Goal: Communication & Community: Answer question/provide support

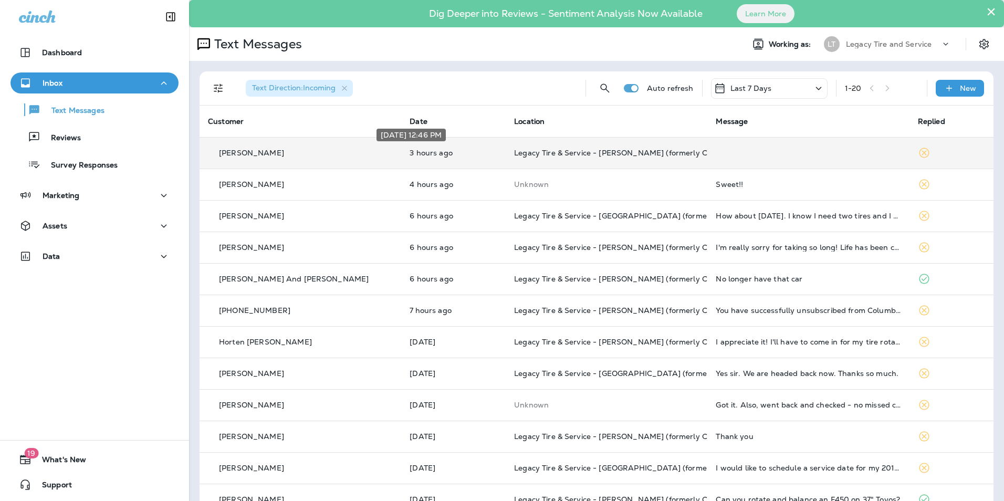
click at [439, 154] on p "3 hours ago" at bounding box center [454, 153] width 88 height 8
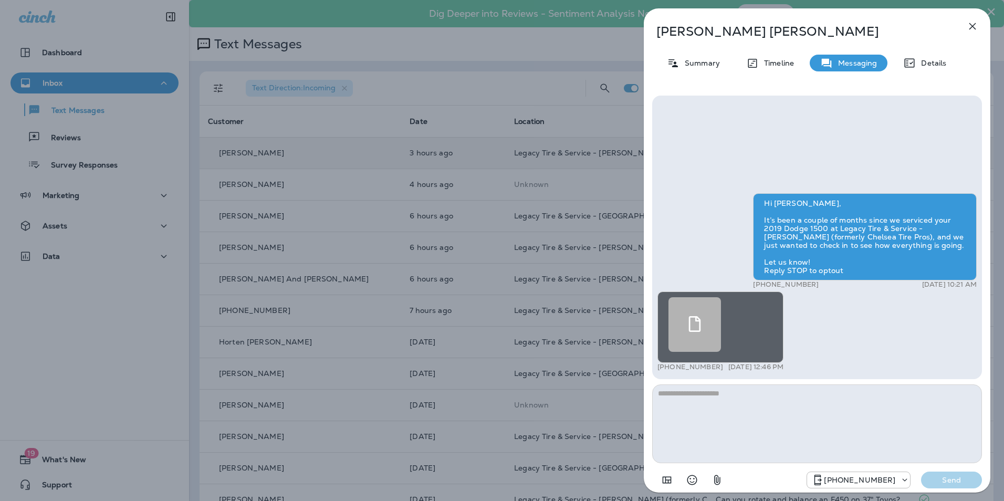
click at [975, 25] on icon "button" at bounding box center [972, 26] width 13 height 13
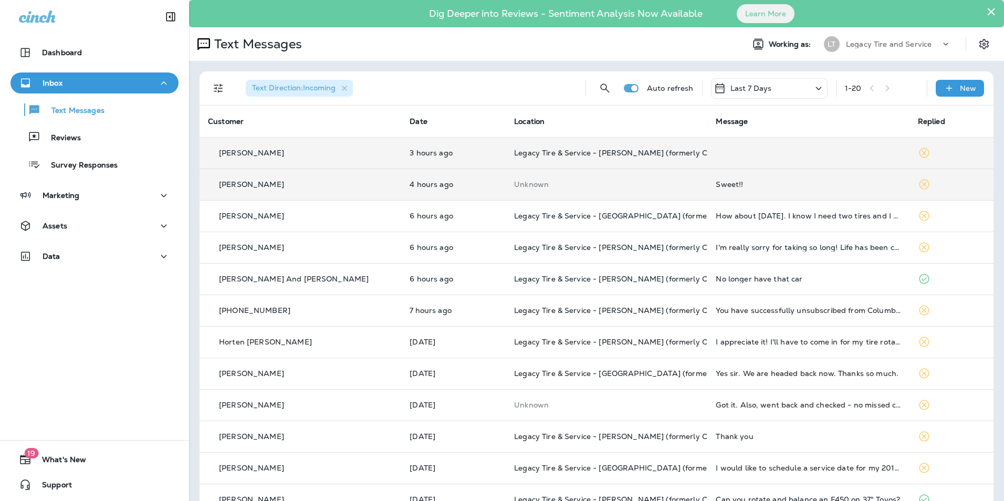
click at [506, 182] on td "Unknown" at bounding box center [607, 185] width 202 height 32
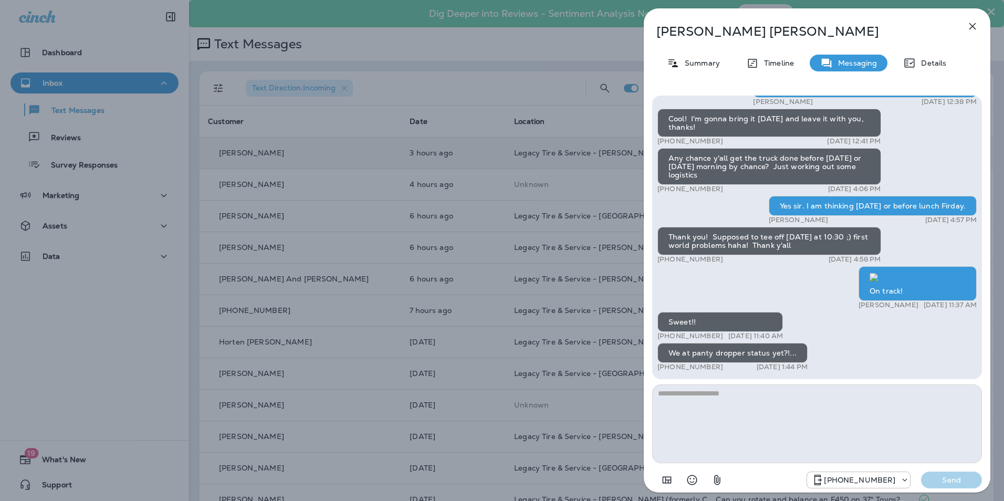
click at [693, 410] on textarea at bounding box center [817, 423] width 330 height 79
type textarea "**********"
click at [964, 481] on p "Send" at bounding box center [951, 479] width 44 height 9
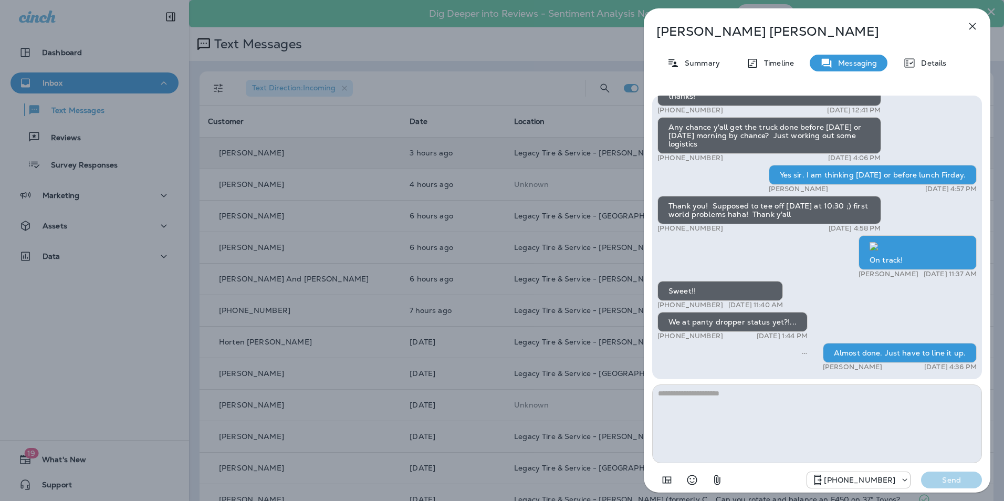
click at [970, 29] on icon "button" at bounding box center [972, 26] width 13 height 13
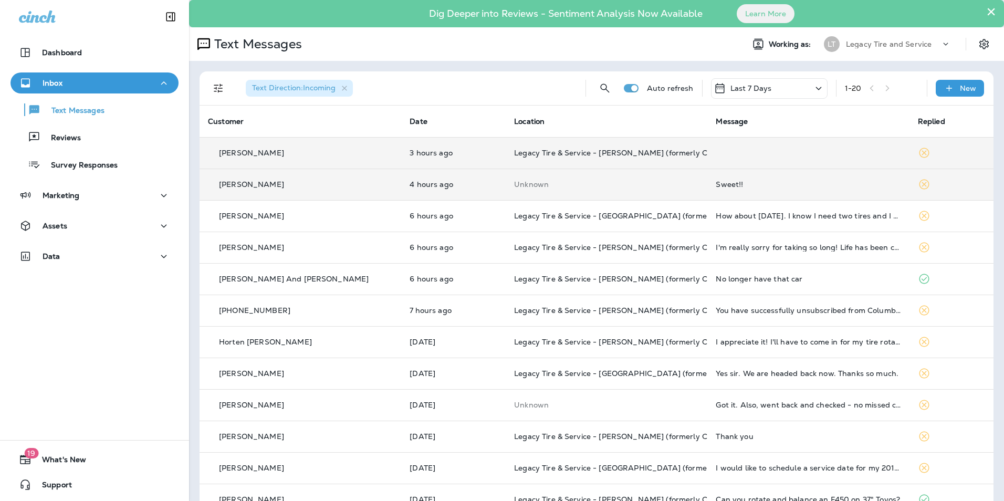
click at [607, 195] on td "Unknown" at bounding box center [607, 185] width 202 height 32
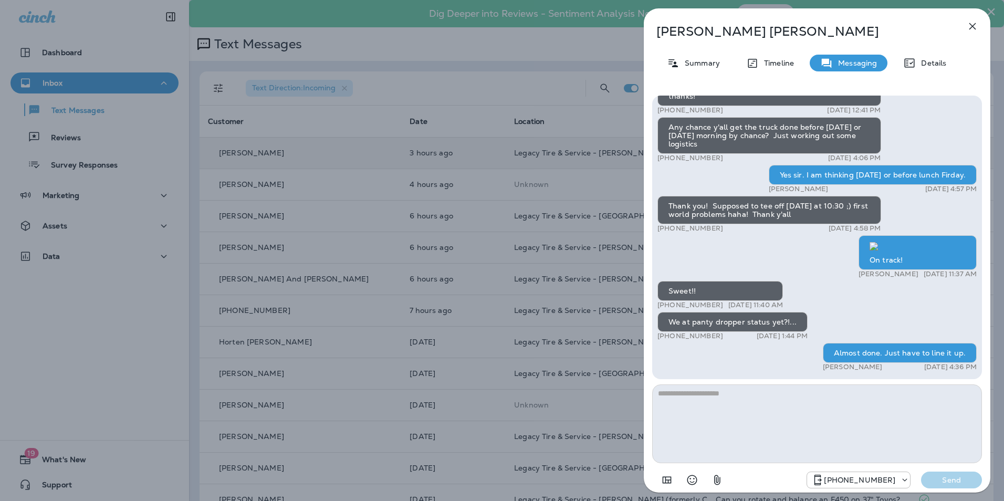
click at [969, 26] on icon "button" at bounding box center [972, 26] width 13 height 13
